Goal: Information Seeking & Learning: Learn about a topic

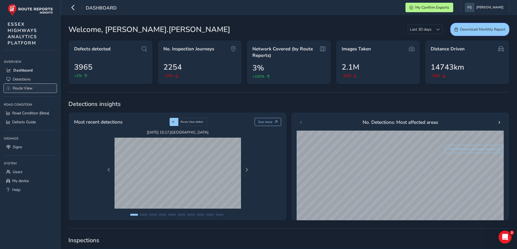
click at [15, 88] on span "Route View" at bounding box center [23, 88] width 20 height 5
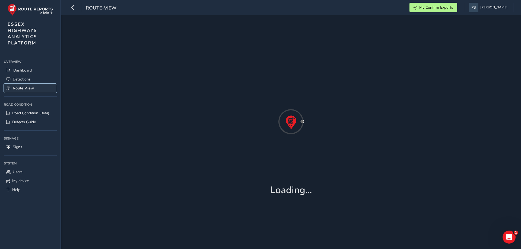
click at [15, 88] on span "Route View" at bounding box center [23, 88] width 21 height 5
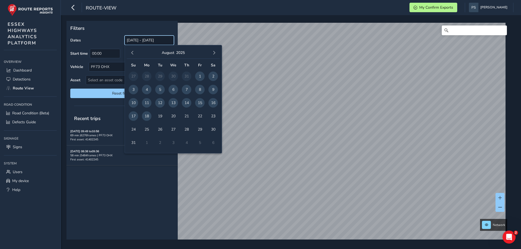
click at [157, 42] on input "[DATE] - [DATE]" at bounding box center [149, 40] width 49 height 9
click at [176, 104] on span "13" at bounding box center [172, 102] width 9 height 9
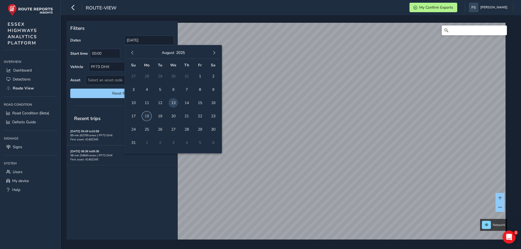
click at [146, 116] on span "18" at bounding box center [146, 115] width 9 height 9
type input "[DATE] - [DATE]"
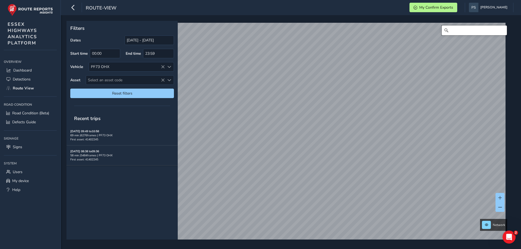
click at [453, 30] on input "Search" at bounding box center [474, 31] width 65 height 10
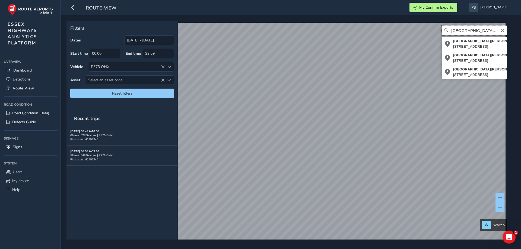
type input "[GEOGRAPHIC_DATA][PERSON_NAME], [GEOGRAPHIC_DATA]"
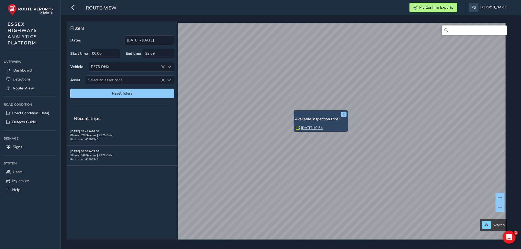
click at [310, 129] on link "[DATE] 10:54" at bounding box center [312, 128] width 22 height 5
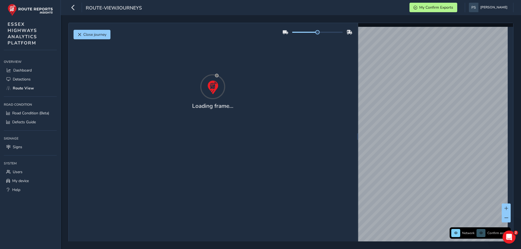
click at [310, 129] on div "Close journey Loading frame..." at bounding box center [213, 136] width 288 height 227
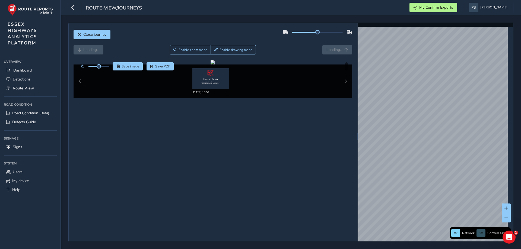
click at [310, 129] on div "Close journey Loading... Enable zoom mode Enable drawing mode Loading... Click …" at bounding box center [213, 136] width 288 height 227
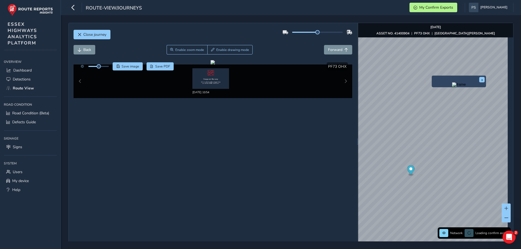
click at [432, 77] on div "x" at bounding box center [459, 82] width 54 height 12
click at [435, 71] on div "x" at bounding box center [462, 76] width 54 height 12
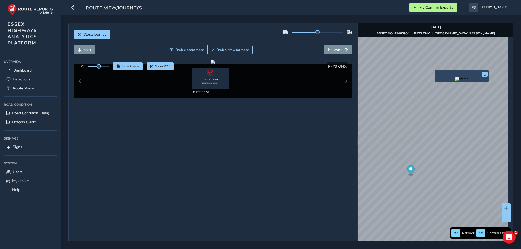
click at [435, 71] on div "x" at bounding box center [462, 76] width 54 height 12
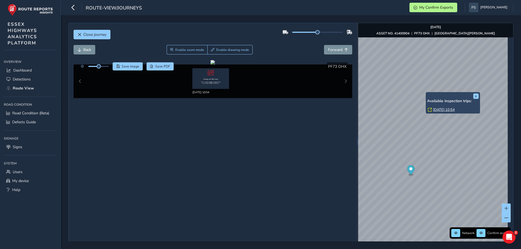
click at [426, 93] on div "x Available inspection trips: [DATE] 10:54" at bounding box center [453, 102] width 54 height 21
click at [437, 108] on link "[DATE] 10:54" at bounding box center [444, 109] width 22 height 5
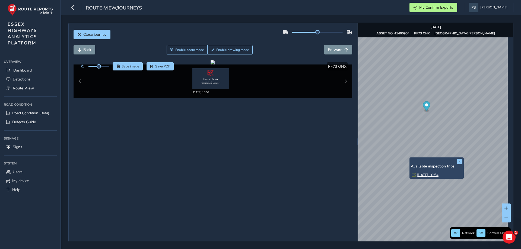
click at [419, 173] on link "[DATE] 10:54" at bounding box center [428, 175] width 22 height 5
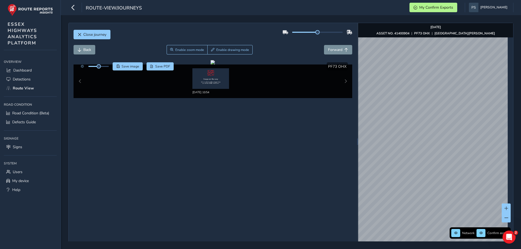
click at [355, 249] on html "route-view/journeys My Confirm Exports [PERSON_NAME] Colour Scheme: Dark Dim Li…" at bounding box center [260, 124] width 521 height 249
click at [466, 169] on div "x" at bounding box center [492, 174] width 54 height 12
click at [485, 179] on img "Preview frame" at bounding box center [492, 177] width 14 height 4
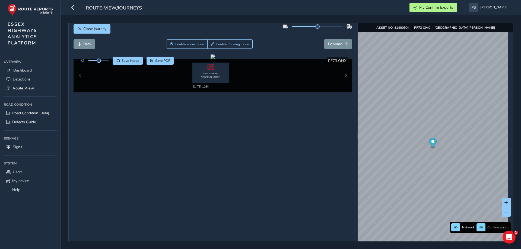
scroll to position [19, 0]
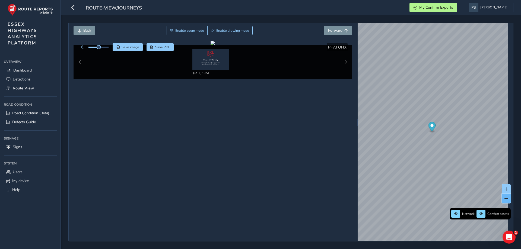
click at [502, 196] on button at bounding box center [506, 198] width 9 height 9
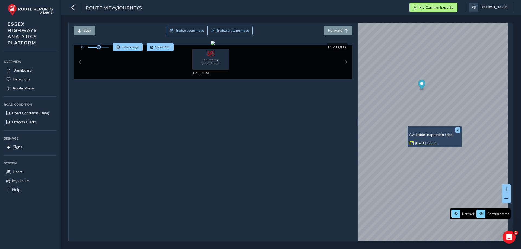
click at [408, 132] on div "x Available inspection trips: [DATE] 10:54" at bounding box center [434, 136] width 54 height 21
click at [417, 142] on link "[DATE] 10:54" at bounding box center [426, 143] width 22 height 5
click at [416, 142] on link "[DATE] 10:54" at bounding box center [426, 143] width 22 height 5
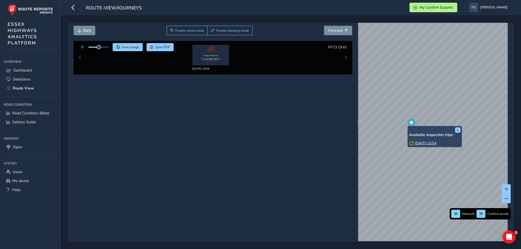
click at [416, 142] on link "[DATE] 10:54" at bounding box center [426, 143] width 22 height 5
